Goal: Find specific page/section: Find specific page/section

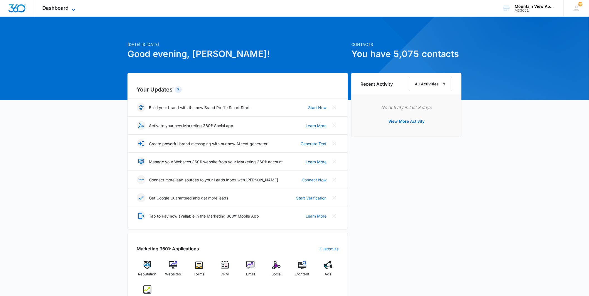
click at [58, 6] on span "Dashboard" at bounding box center [56, 8] width 26 height 6
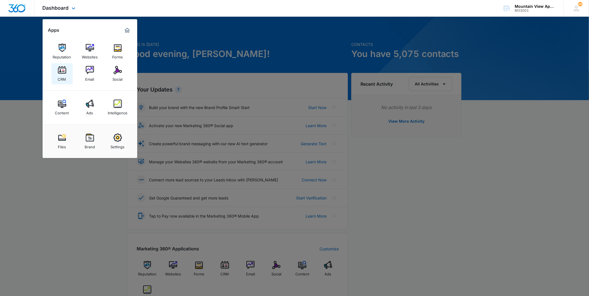
click at [57, 79] on link "CRM" at bounding box center [62, 73] width 21 height 21
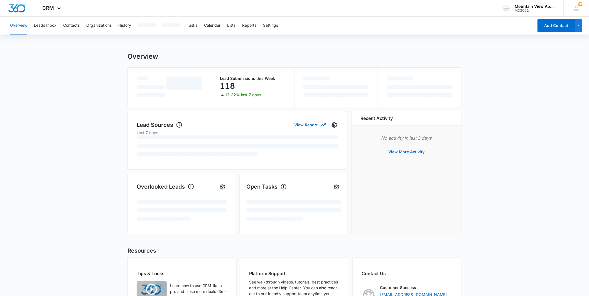
click at [80, 28] on div "Overview Leads Inbox Contacts Organizations History Tasks Calendar Lists Report…" at bounding box center [270, 26] width 527 height 18
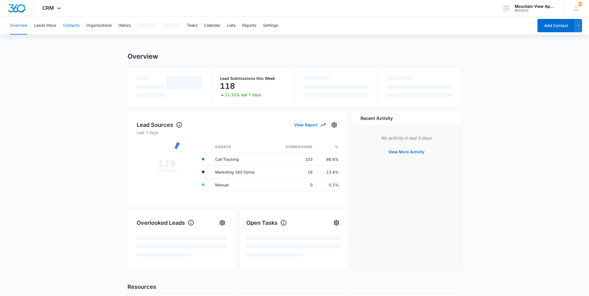
click at [77, 26] on button "Contacts" at bounding box center [71, 26] width 16 height 18
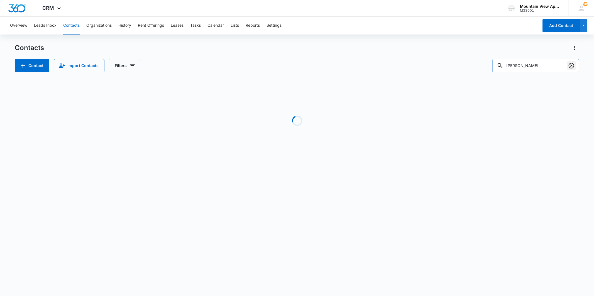
click at [571, 68] on icon "Clear" at bounding box center [572, 66] width 6 height 6
type input "1847"
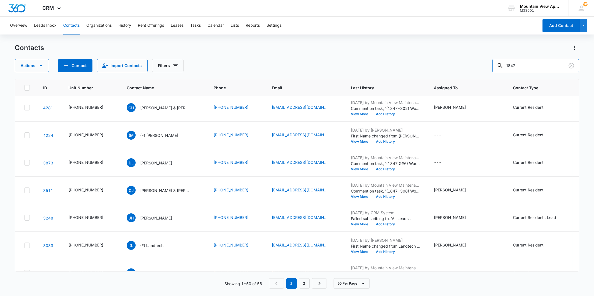
scroll to position [124, 0]
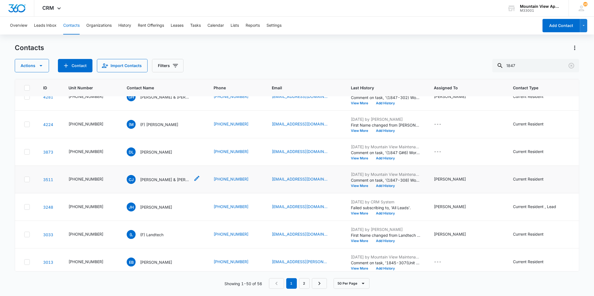
click at [158, 180] on p "[PERSON_NAME] & [PERSON_NAME]" at bounding box center [165, 180] width 50 height 6
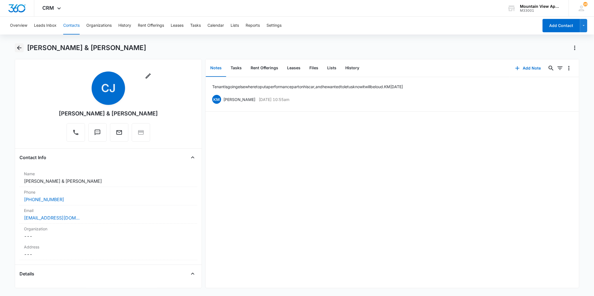
click at [23, 46] on button "Back" at bounding box center [19, 47] width 9 height 9
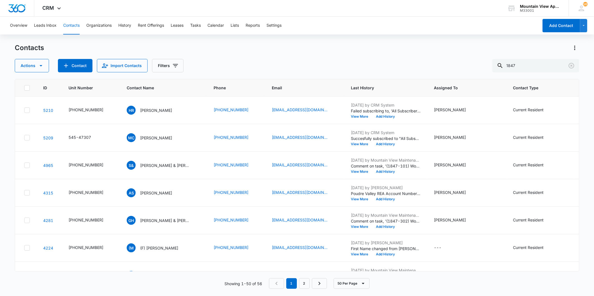
scroll to position [124, 0]
